Goal: Browse casually: Explore the website without a specific task or goal

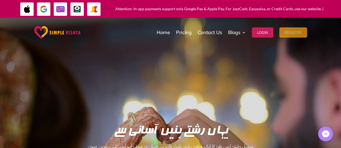
click at [283, 31] on button "Register" at bounding box center [293, 32] width 28 height 10
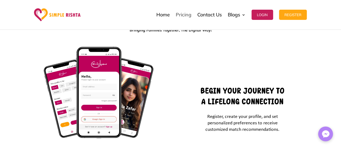
scroll to position [719, 0]
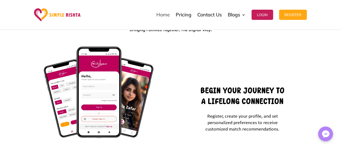
click at [165, 14] on link "Home" at bounding box center [162, 14] width 13 height 27
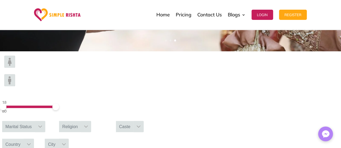
scroll to position [175, 0]
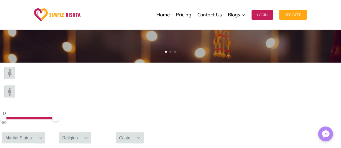
click at [15, 79] on img at bounding box center [9, 73] width 11 height 12
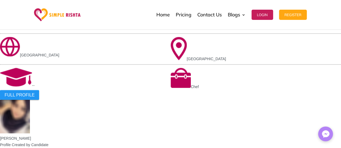
scroll to position [427, 0]
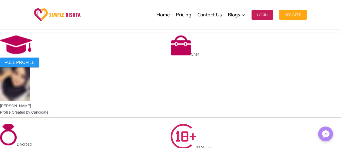
scroll to position [476, 0]
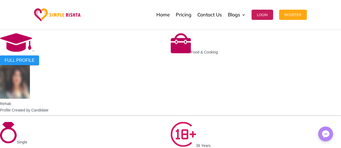
scroll to position [483, 0]
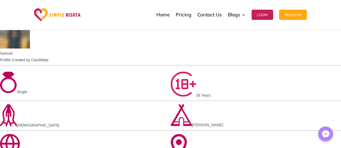
scroll to position [531, 0]
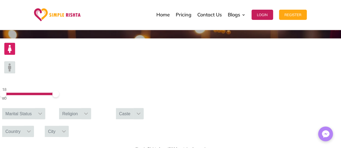
scroll to position [168, 0]
